Goal: Task Accomplishment & Management: Use online tool/utility

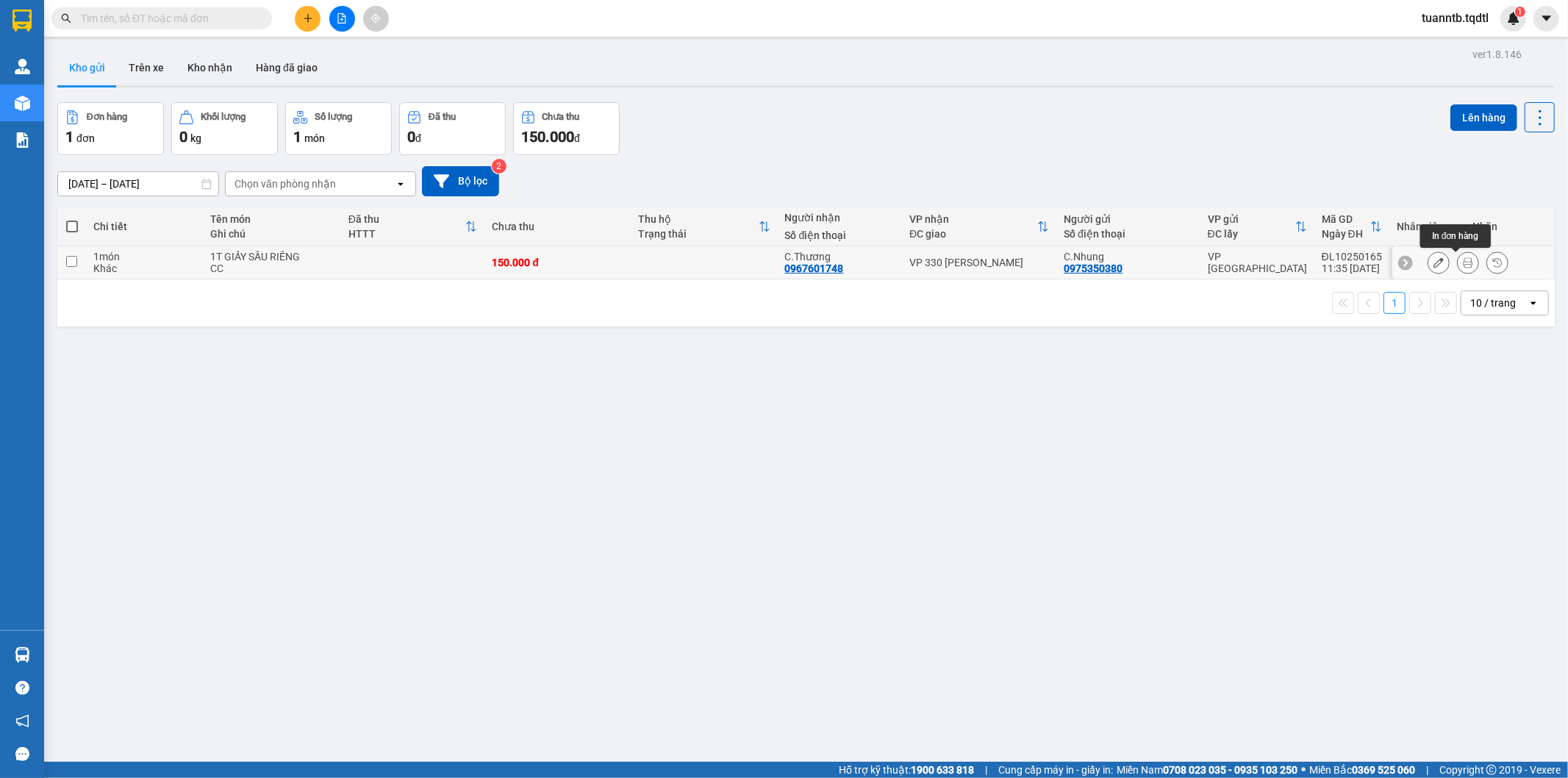
click at [1463, 264] on icon at bounding box center [1469, 263] width 11 height 11
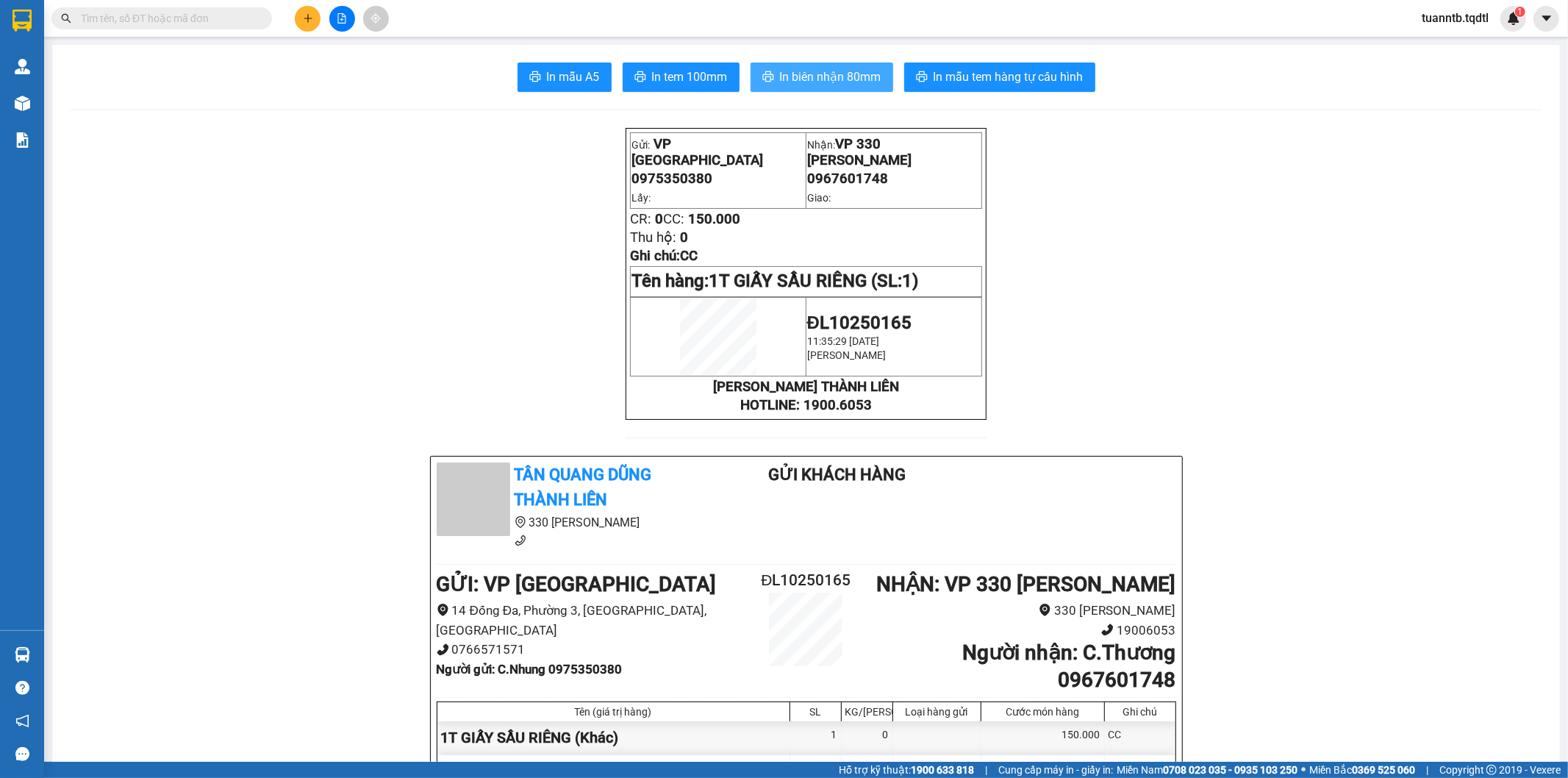
click at [780, 62] on button "In biên nhận 80mm" at bounding box center [821, 76] width 143 height 29
drag, startPoint x: 710, startPoint y: 71, endPoint x: 729, endPoint y: 87, distance: 24.8
click at [714, 69] on span "In tem 100mm" at bounding box center [689, 76] width 75 height 19
click at [716, 82] on span "In tem 100mm" at bounding box center [689, 76] width 75 height 19
